Goal: Transaction & Acquisition: Obtain resource

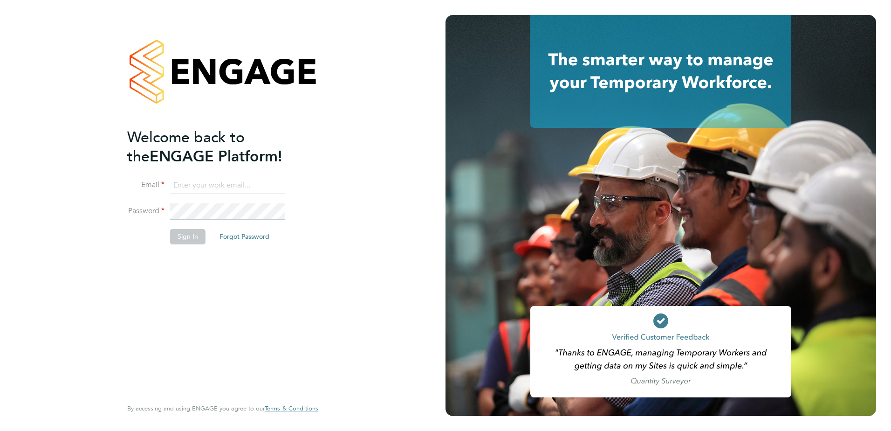
type input "jennifer.rigby@pwg.uk.com"
click at [198, 237] on button "Sign In" at bounding box center [187, 236] width 35 height 15
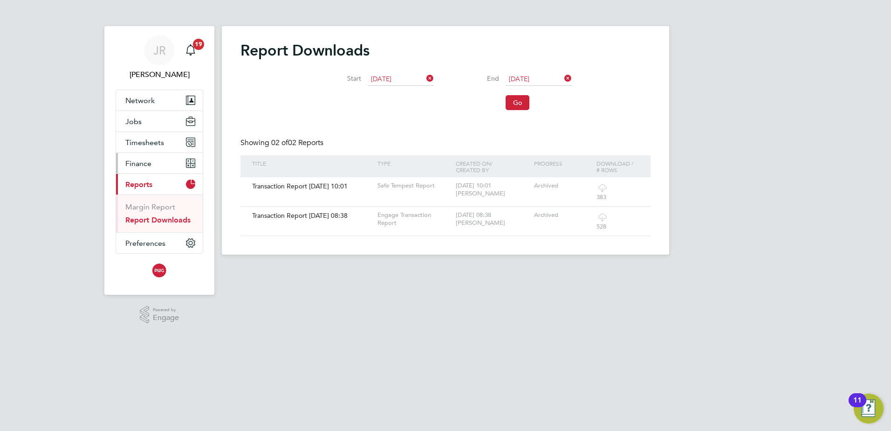
click at [137, 164] on span "Finance" at bounding box center [138, 163] width 26 height 9
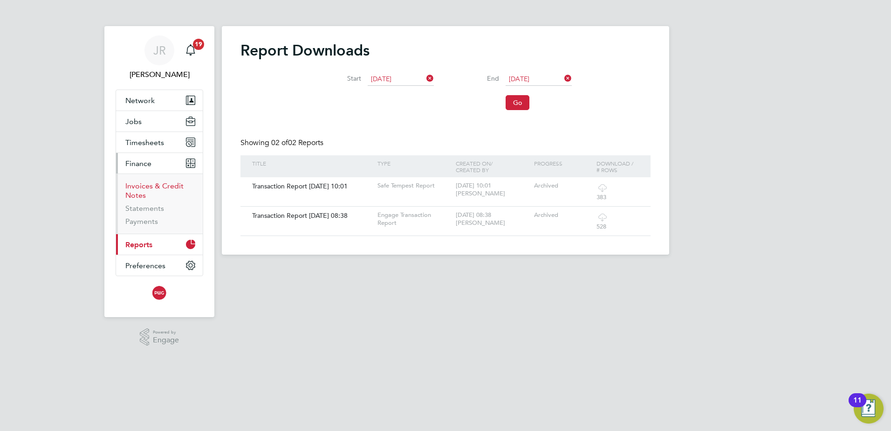
click at [138, 187] on link "Invoices & Credit Notes" at bounding box center [154, 190] width 58 height 18
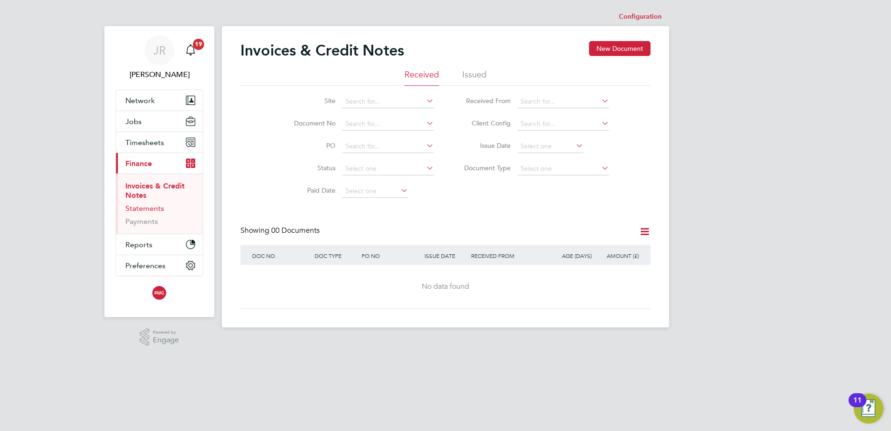
click at [153, 207] on link "Statements" at bounding box center [144, 208] width 39 height 9
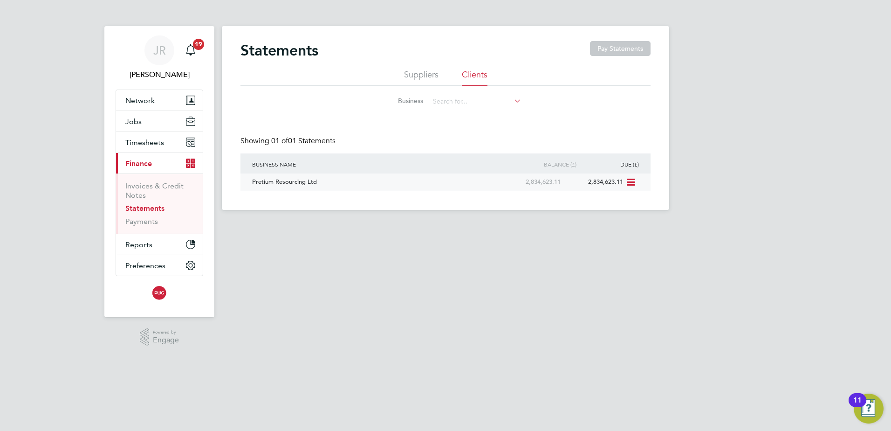
click at [635, 179] on icon at bounding box center [629, 182] width 9 height 11
click at [608, 203] on li "Download statement" at bounding box center [597, 203] width 74 height 13
